Goal: Information Seeking & Learning: Check status

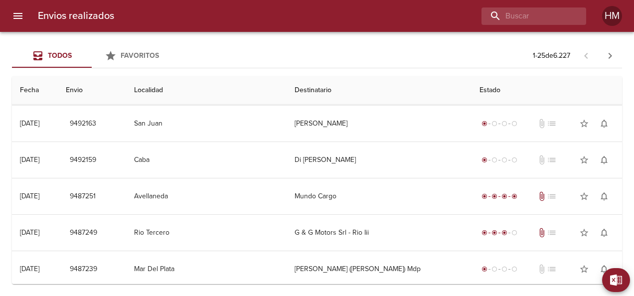
scroll to position [726, 0]
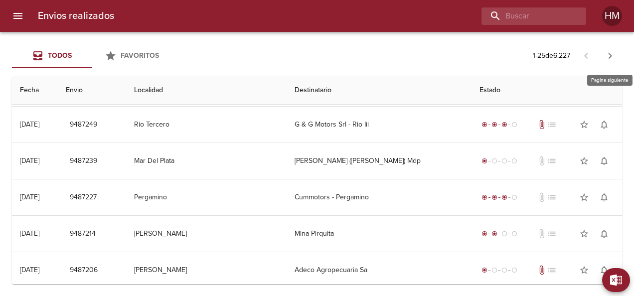
click at [614, 54] on icon "button" at bounding box center [610, 56] width 12 height 12
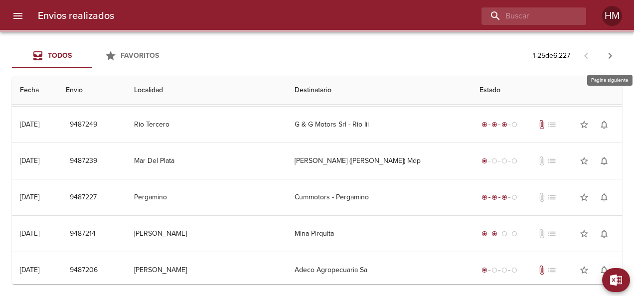
click at [614, 54] on icon "button" at bounding box center [610, 56] width 12 height 12
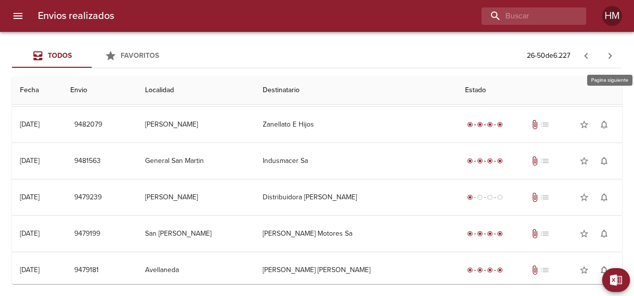
scroll to position [0, 0]
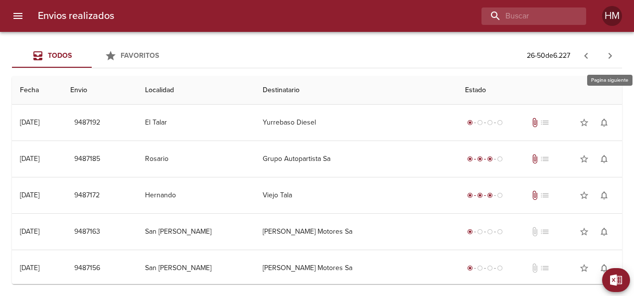
click at [614, 54] on icon "button" at bounding box center [610, 56] width 12 height 12
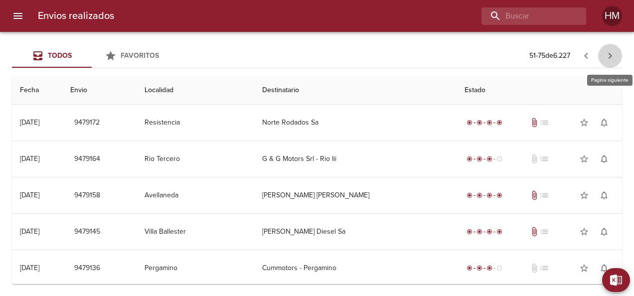
click at [614, 54] on icon "button" at bounding box center [610, 56] width 12 height 12
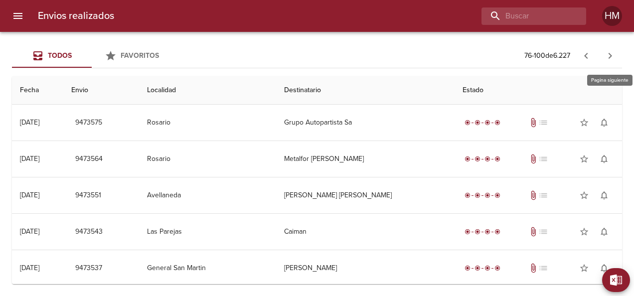
click at [614, 54] on icon "button" at bounding box center [610, 56] width 12 height 12
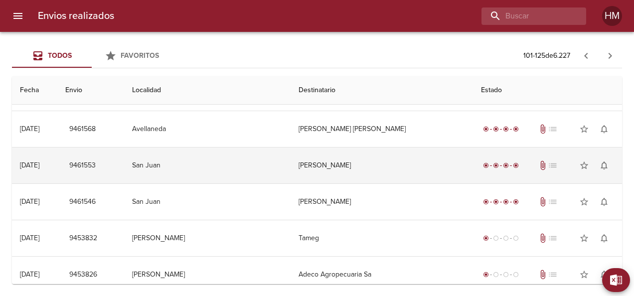
scroll to position [104, 0]
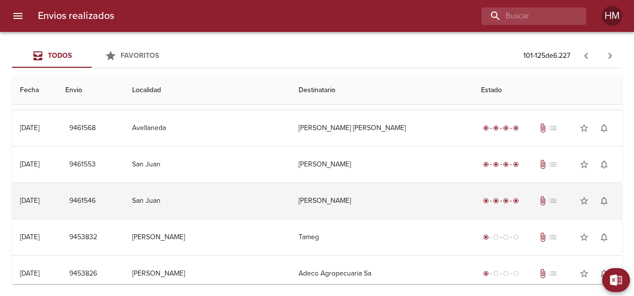
click at [342, 192] on td "[PERSON_NAME]" at bounding box center [382, 201] width 183 height 36
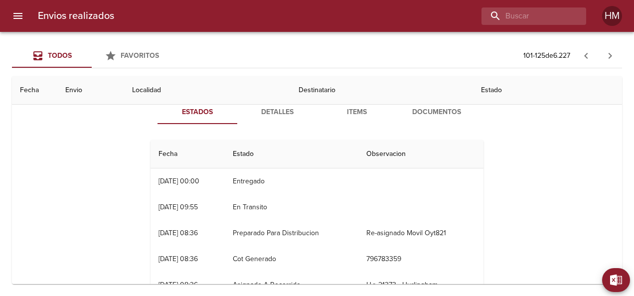
scroll to position [0, 0]
click at [285, 114] on span "Detalles" at bounding box center [277, 112] width 68 height 12
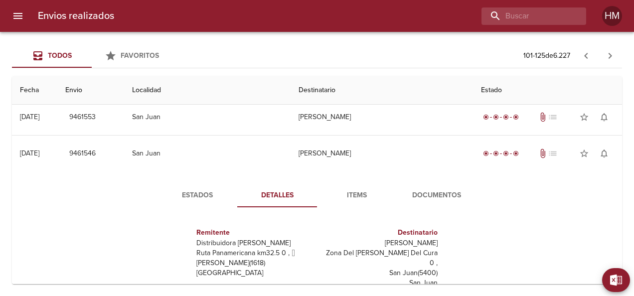
scroll to position [153, 0]
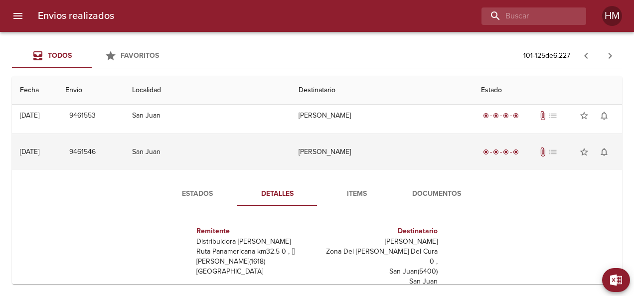
click at [367, 135] on td "[PERSON_NAME]" at bounding box center [382, 152] width 183 height 36
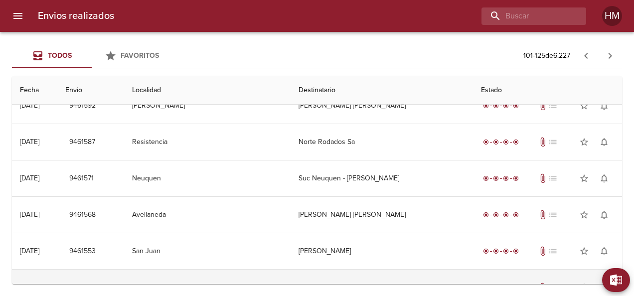
scroll to position [0, 0]
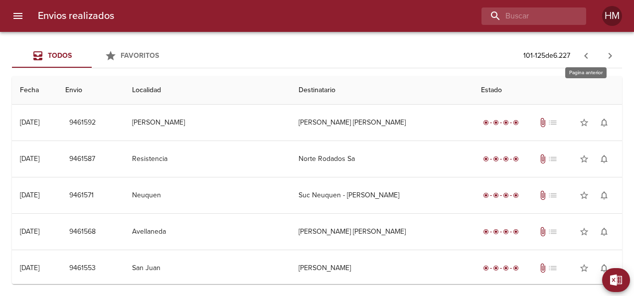
click at [589, 50] on icon "button" at bounding box center [586, 56] width 12 height 12
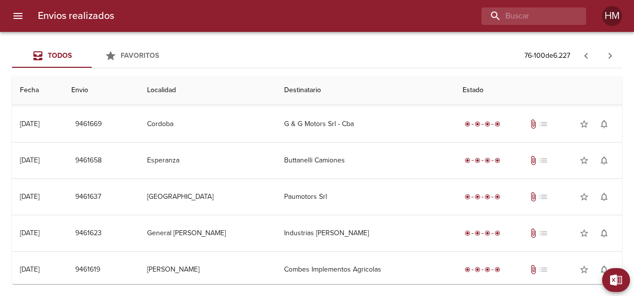
scroll to position [726, 0]
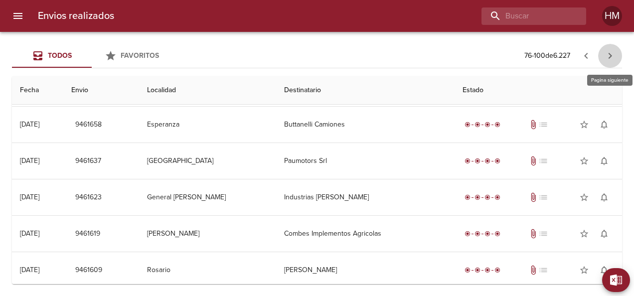
click at [612, 53] on icon "button" at bounding box center [610, 56] width 12 height 12
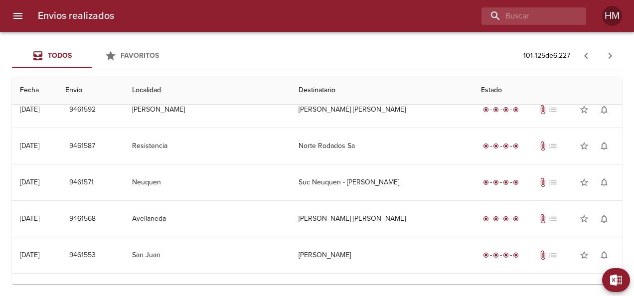
scroll to position [0, 0]
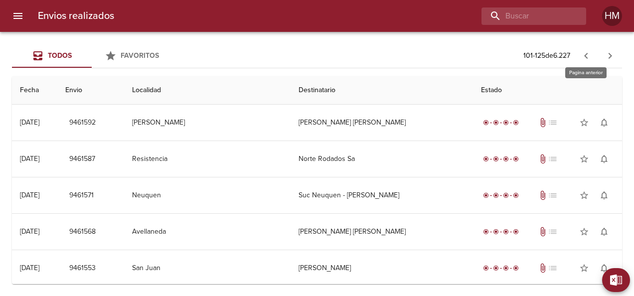
click at [591, 53] on icon "button" at bounding box center [586, 56] width 12 height 12
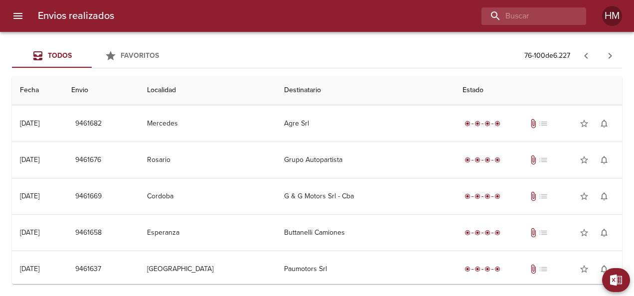
scroll to position [648, 0]
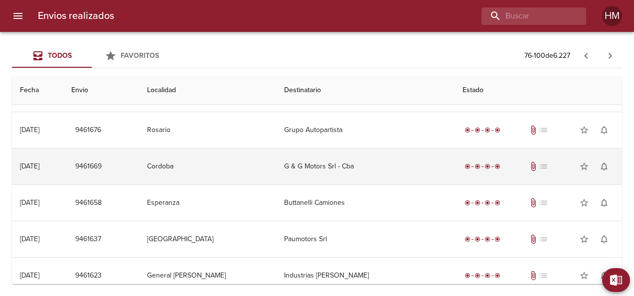
click at [408, 163] on td "G & G Motors Srl - Cba" at bounding box center [365, 167] width 178 height 36
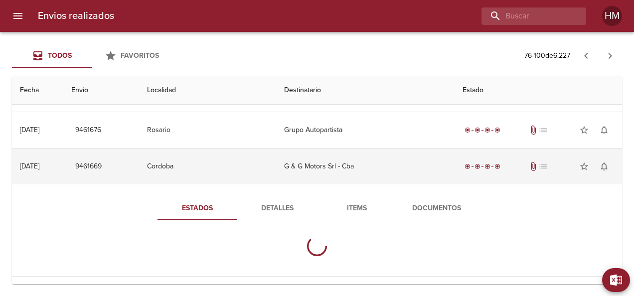
scroll to position [683, 0]
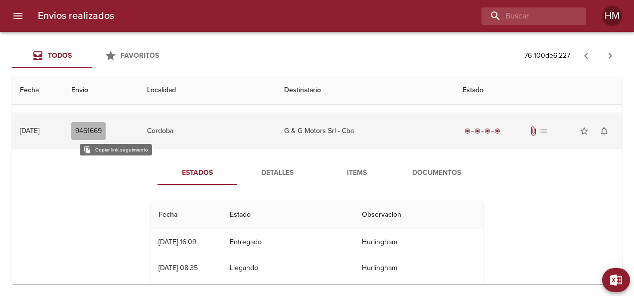
click at [102, 126] on span "9461669" at bounding box center [88, 131] width 26 height 12
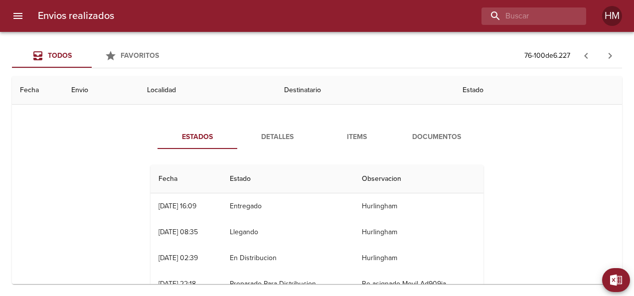
scroll to position [27, 0]
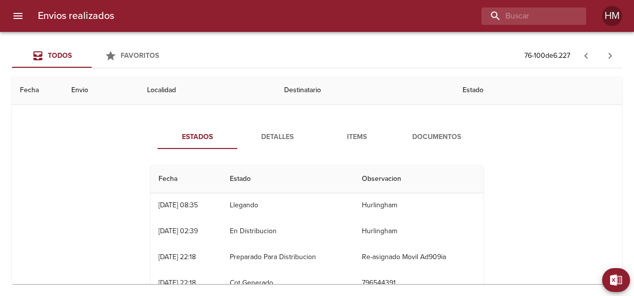
click at [285, 132] on span "Detalles" at bounding box center [277, 137] width 68 height 12
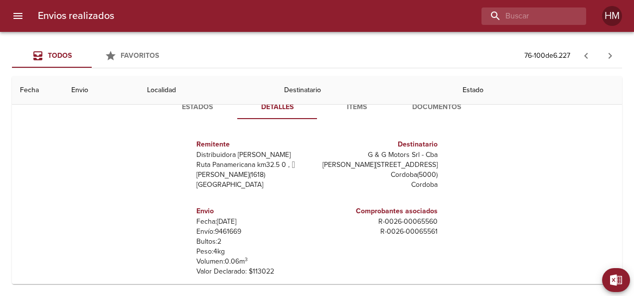
scroll to position [748, 0]
click at [355, 105] on span "Items" at bounding box center [357, 108] width 68 height 12
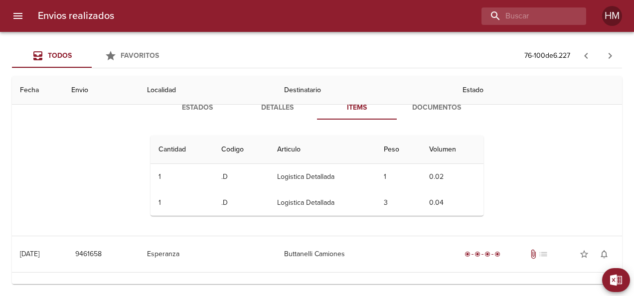
click at [427, 111] on button "Documentos" at bounding box center [437, 108] width 80 height 24
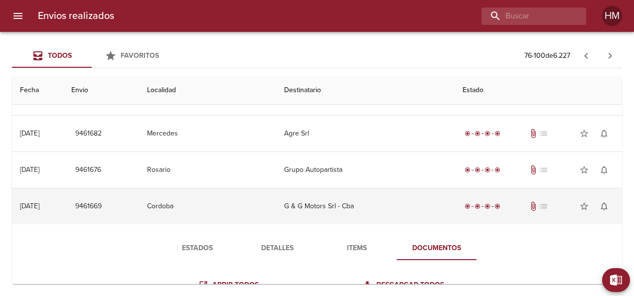
scroll to position [596, 0]
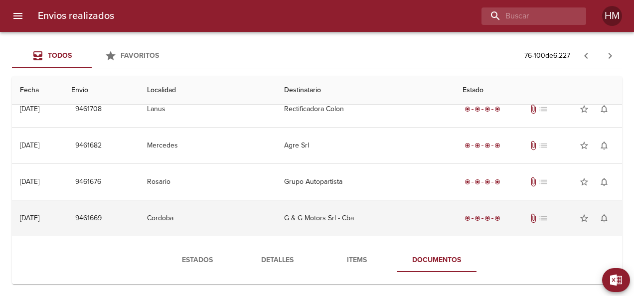
click at [393, 210] on td "G & G Motors Srl - Cba" at bounding box center [365, 218] width 178 height 36
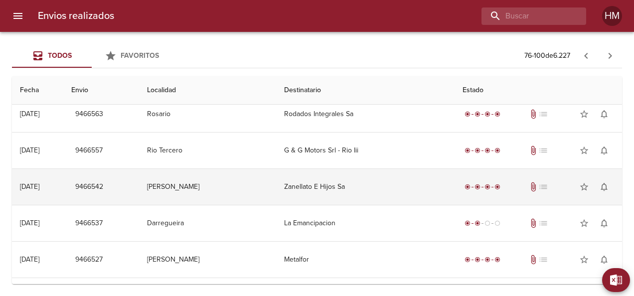
scroll to position [371, 0]
click at [360, 189] on td "Zanellato E Hijos Sa" at bounding box center [365, 188] width 178 height 36
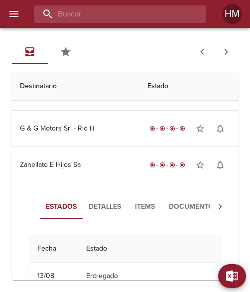
scroll to position [376, 7]
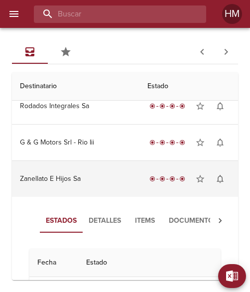
click at [92, 177] on td "Zanellato E Hijos Sa" at bounding box center [76, 179] width 128 height 36
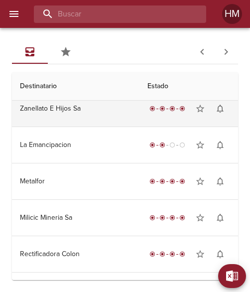
scroll to position [451, 0]
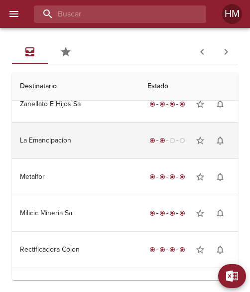
click at [77, 140] on td "La Emancipacion" at bounding box center [76, 141] width 128 height 36
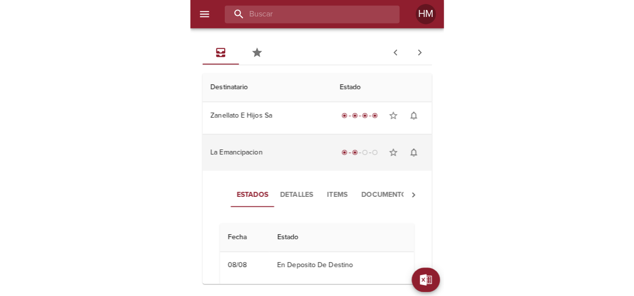
scroll to position [441, 0]
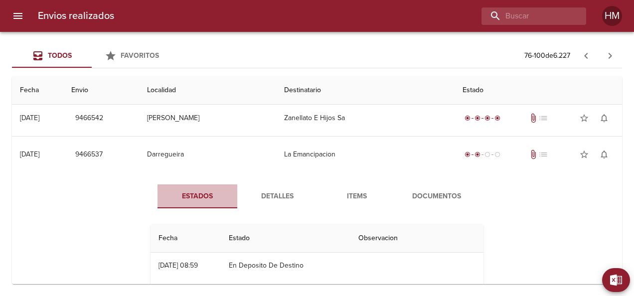
click at [194, 196] on span "Estados" at bounding box center [198, 196] width 68 height 12
click at [499, 197] on div "Estados Detalles Items Documentos Fecha Estado Observacion 08/08 [DATE] 08:59 E…" at bounding box center [317, 299] width 594 height 255
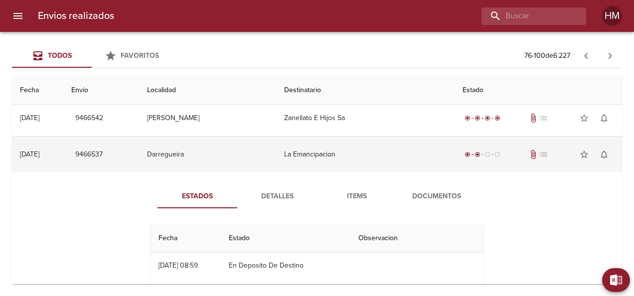
click at [317, 146] on td "La Emancipacion" at bounding box center [365, 155] width 178 height 36
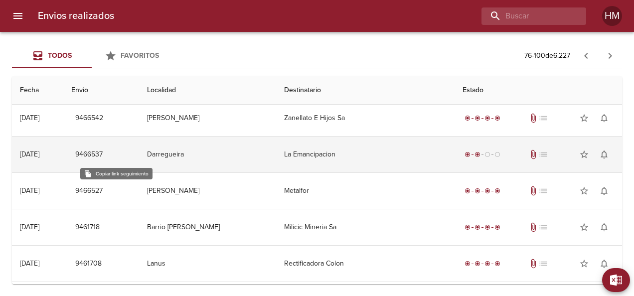
click at [103, 153] on span "9466537" at bounding box center [88, 155] width 27 height 12
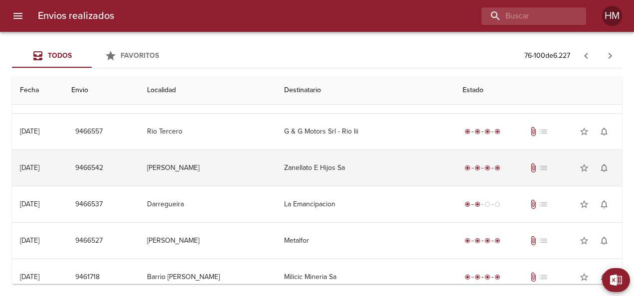
scroll to position [420, 0]
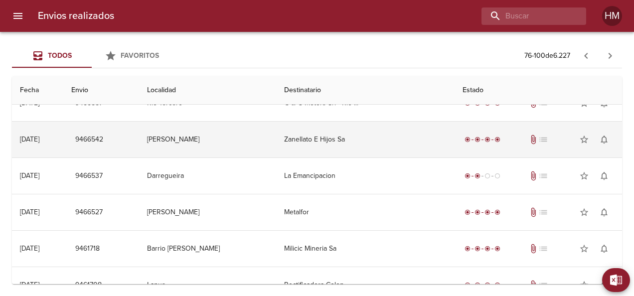
click at [335, 210] on td "Metalfor" at bounding box center [365, 212] width 178 height 36
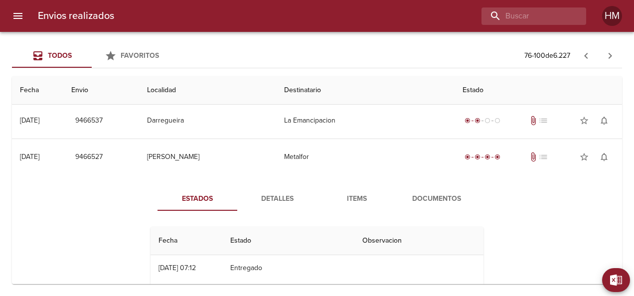
scroll to position [488, 0]
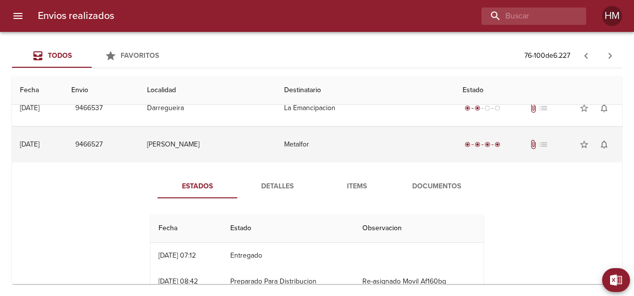
click at [197, 139] on td "[PERSON_NAME]" at bounding box center [208, 145] width 138 height 36
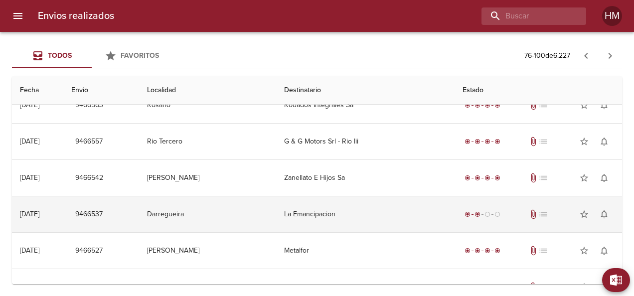
scroll to position [381, 0]
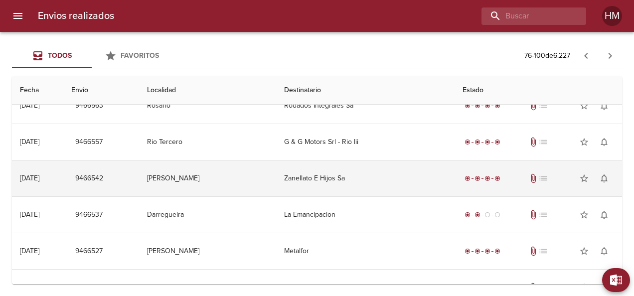
click at [227, 181] on td "[PERSON_NAME]" at bounding box center [208, 179] width 138 height 36
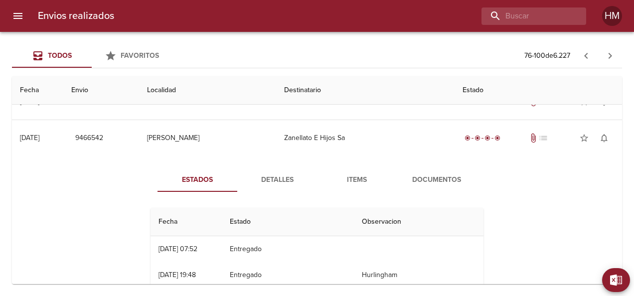
scroll to position [415, 0]
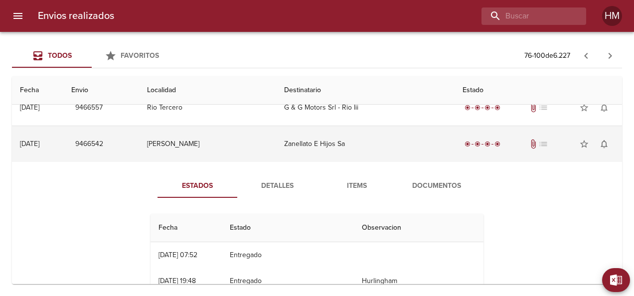
click at [203, 139] on td "[PERSON_NAME]" at bounding box center [208, 144] width 138 height 36
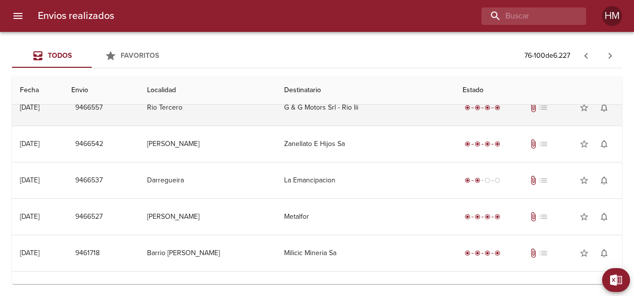
click at [240, 110] on td "Rio Tercero" at bounding box center [208, 108] width 138 height 36
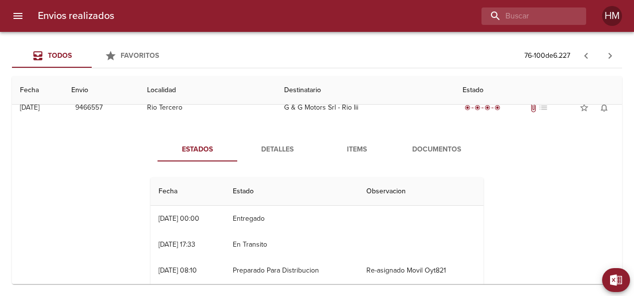
scroll to position [0, 0]
click at [352, 156] on button "Items" at bounding box center [357, 150] width 80 height 24
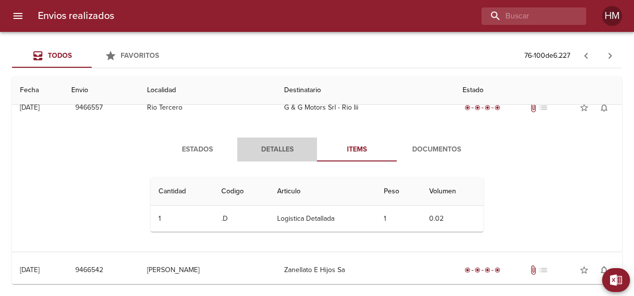
click at [276, 151] on span "Detalles" at bounding box center [277, 150] width 68 height 12
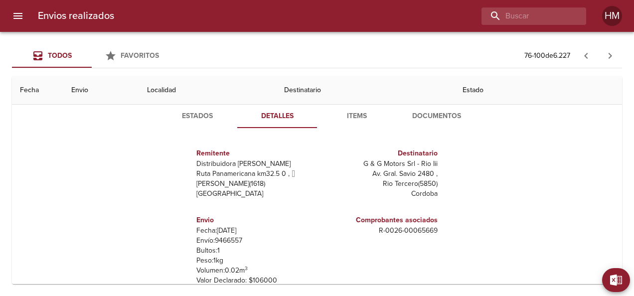
scroll to position [448, 0]
click at [189, 107] on button "Estados" at bounding box center [198, 117] width 80 height 24
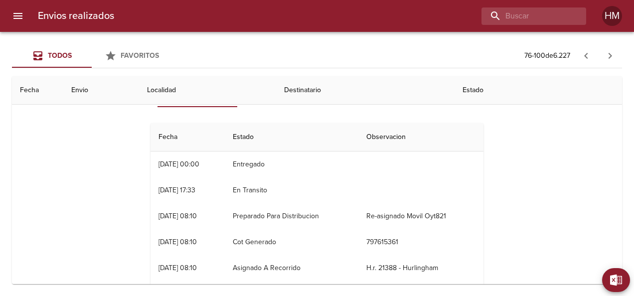
scroll to position [0, 0]
click at [181, 89] on th "Localidad" at bounding box center [208, 90] width 138 height 28
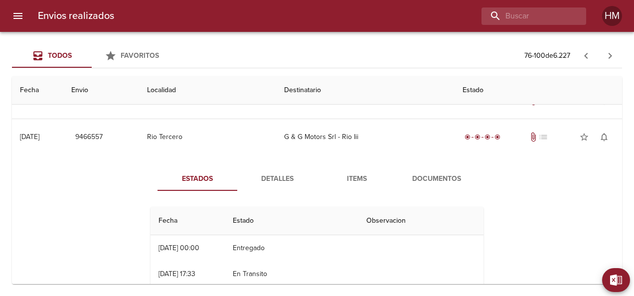
scroll to position [376, 0]
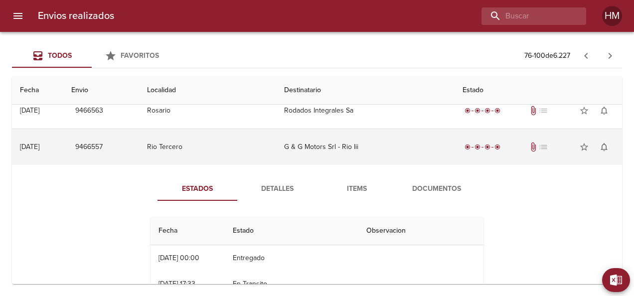
click at [186, 142] on td "Rio Tercero" at bounding box center [208, 147] width 138 height 36
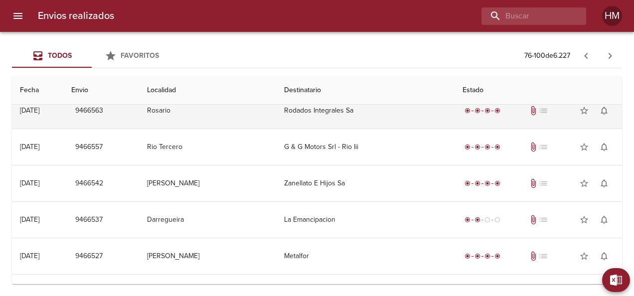
click at [186, 106] on td "Rosario" at bounding box center [208, 111] width 138 height 36
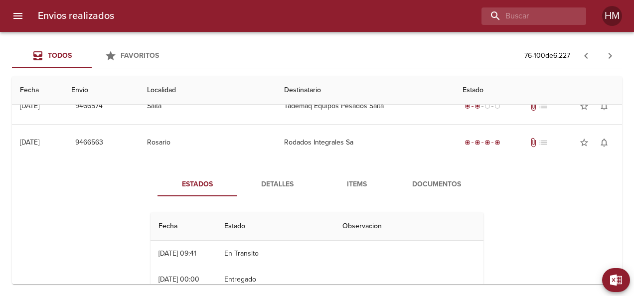
scroll to position [343, 0]
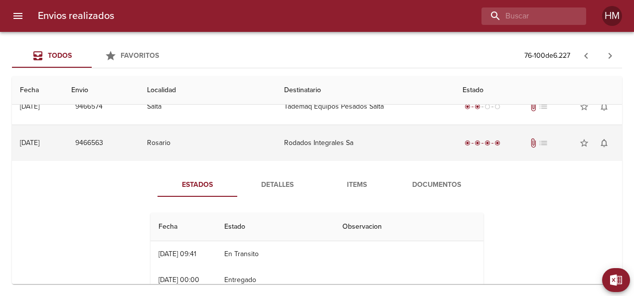
click at [234, 134] on td "Rosario" at bounding box center [208, 143] width 138 height 36
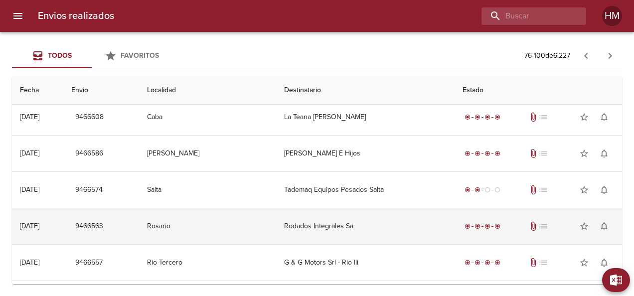
scroll to position [260, 0]
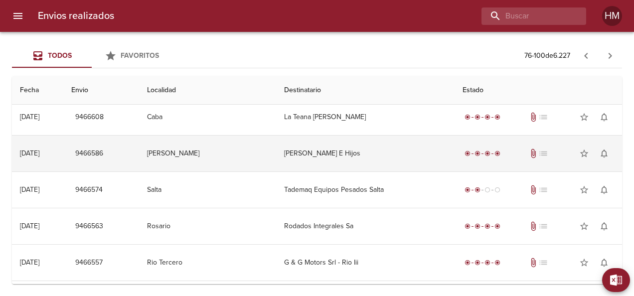
click at [229, 153] on td "[PERSON_NAME]" at bounding box center [208, 154] width 138 height 36
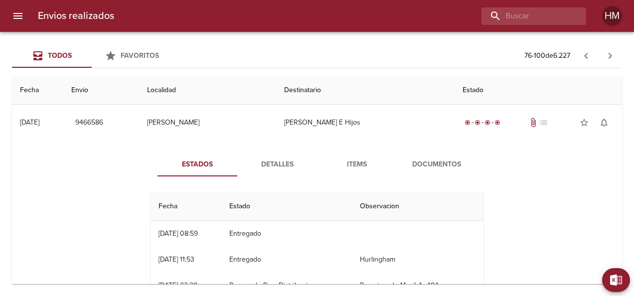
scroll to position [290, 0]
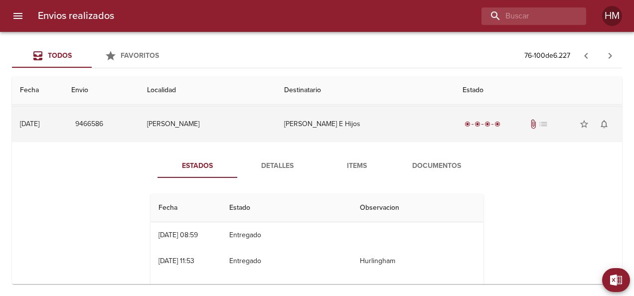
click at [206, 117] on td "[PERSON_NAME]" at bounding box center [208, 124] width 138 height 36
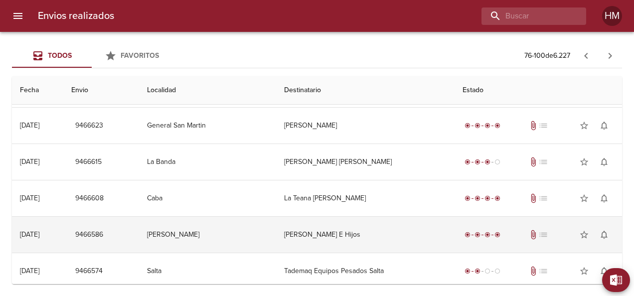
scroll to position [202, 0]
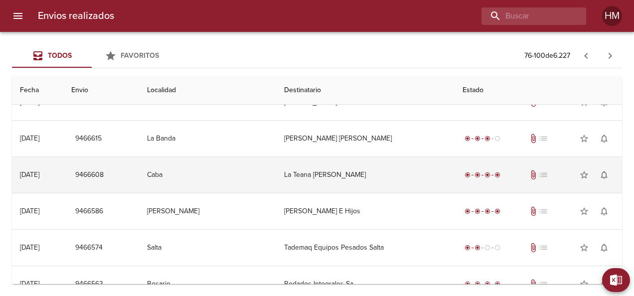
click at [219, 176] on td "Caba" at bounding box center [208, 175] width 138 height 36
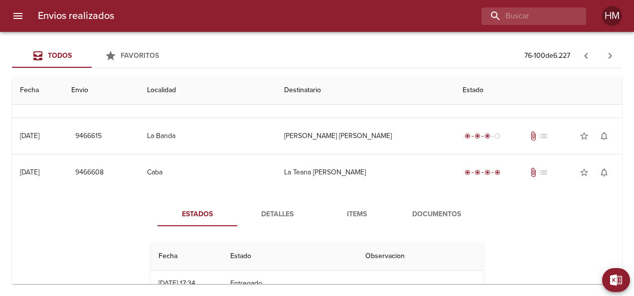
scroll to position [201, 0]
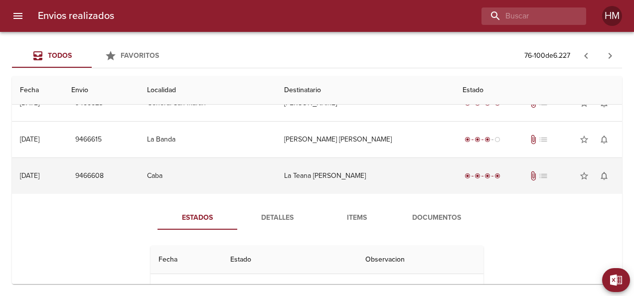
click at [207, 179] on td "Caba" at bounding box center [208, 176] width 138 height 36
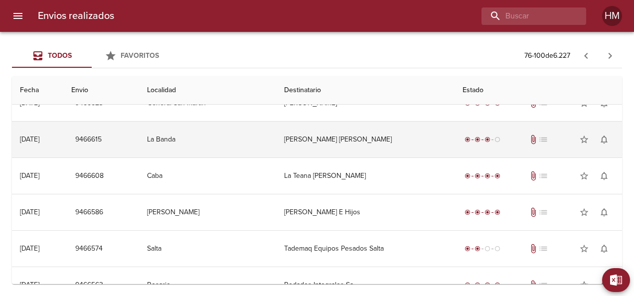
click at [190, 139] on td "La Banda" at bounding box center [208, 140] width 138 height 36
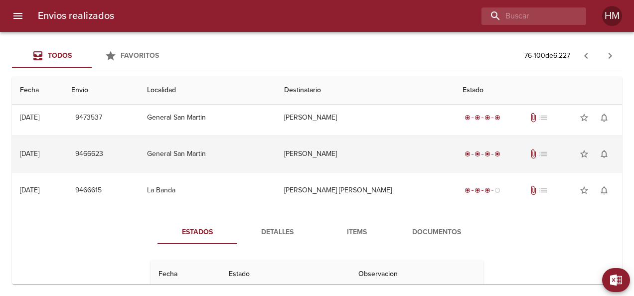
scroll to position [151, 0]
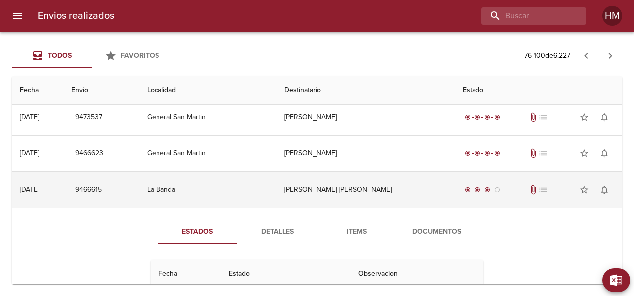
click at [206, 178] on td "La Banda" at bounding box center [208, 190] width 138 height 36
